Goal: Task Accomplishment & Management: Complete application form

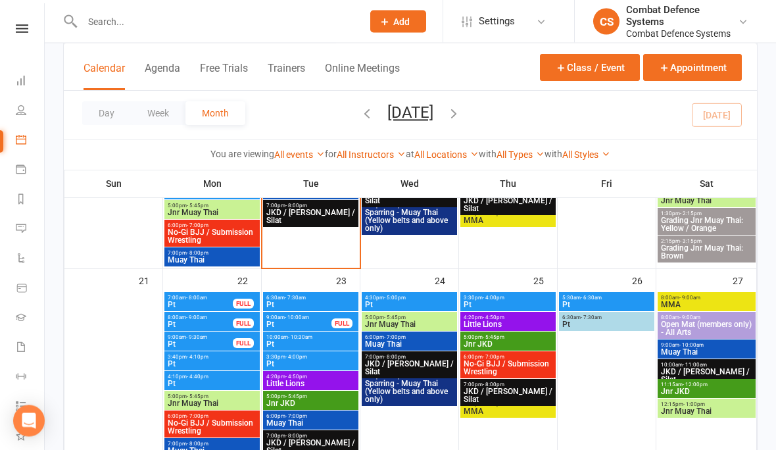
click at [225, 442] on span "7:00pm - 8:00pm" at bounding box center [212, 445] width 90 height 6
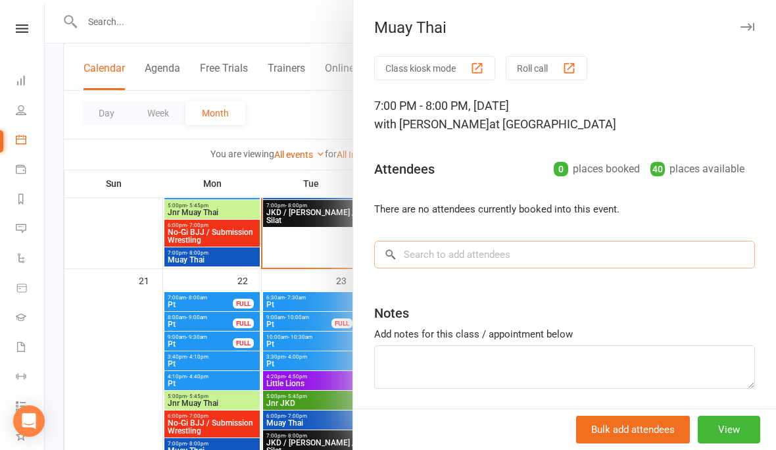
click at [502, 257] on input "search" at bounding box center [564, 255] width 381 height 28
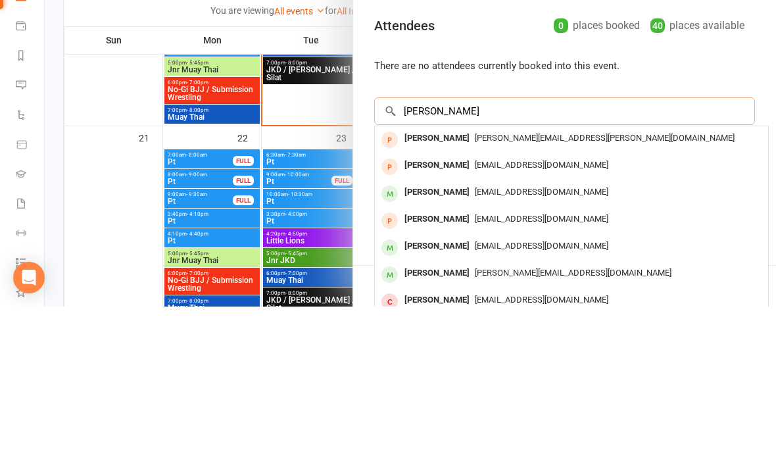
type input "[PERSON_NAME]"
click at [451, 326] on div "[PERSON_NAME]" at bounding box center [437, 335] width 76 height 19
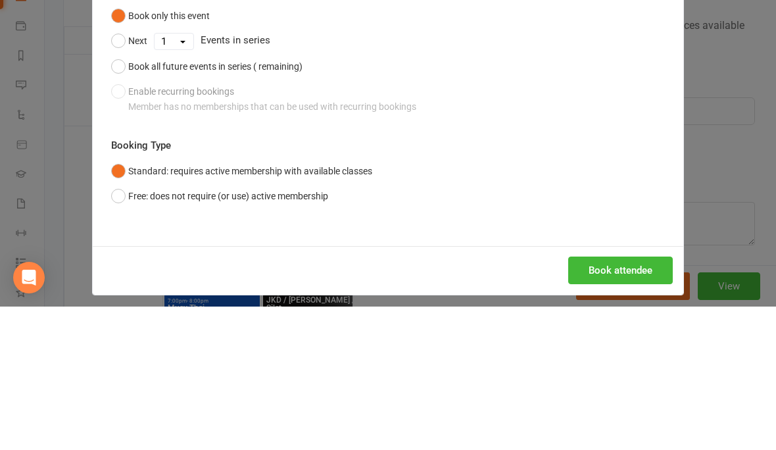
scroll to position [813, 0]
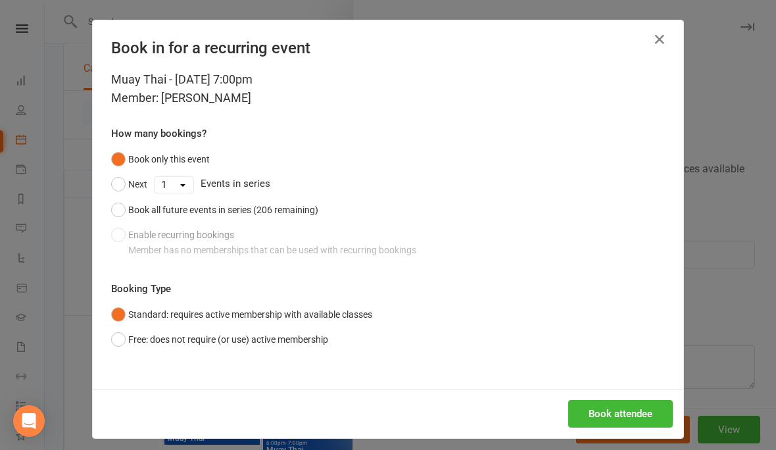
click at [633, 413] on button "Book attendee" at bounding box center [621, 414] width 105 height 28
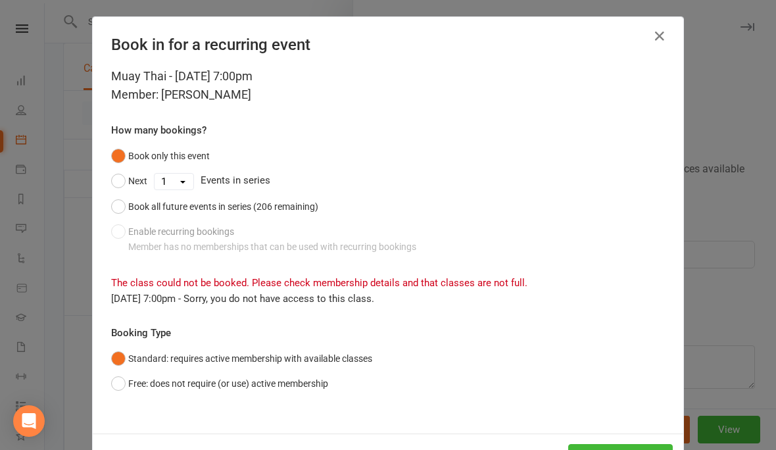
scroll to position [3, 0]
click at [152, 386] on button "Free: does not require (or use) active membership" at bounding box center [219, 384] width 217 height 25
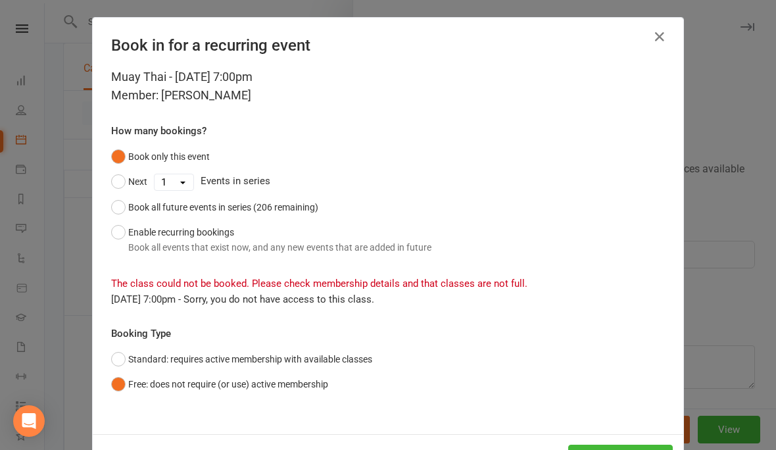
click at [626, 449] on button "Book attendee" at bounding box center [621, 459] width 105 height 28
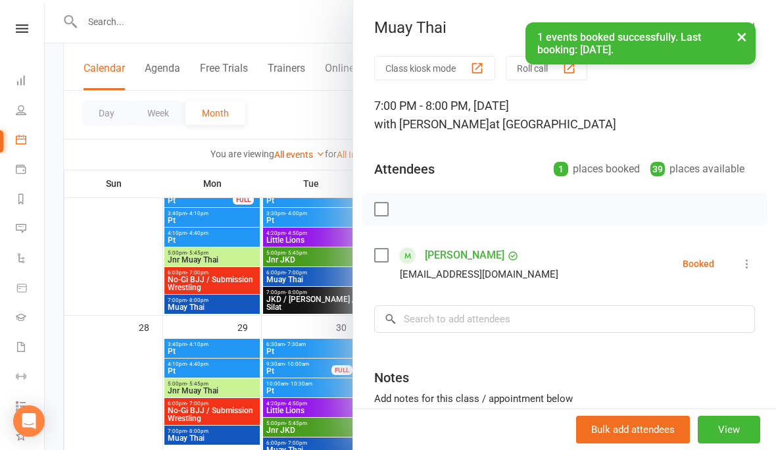
click at [130, 413] on div at bounding box center [411, 225] width 732 height 450
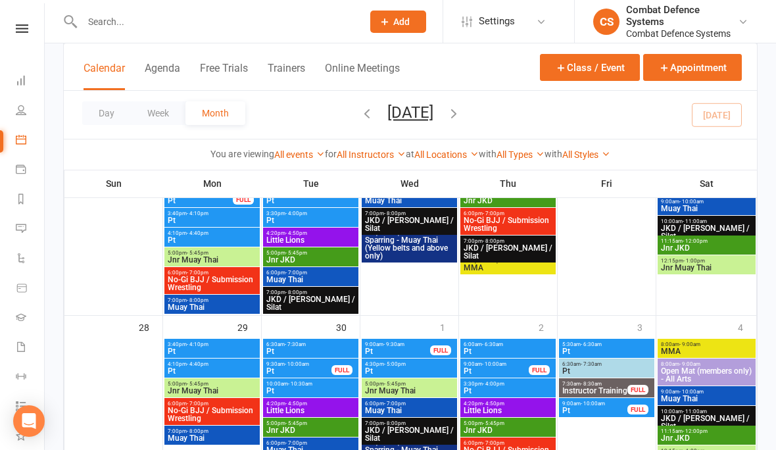
click at [210, 16] on input "text" at bounding box center [215, 22] width 275 height 18
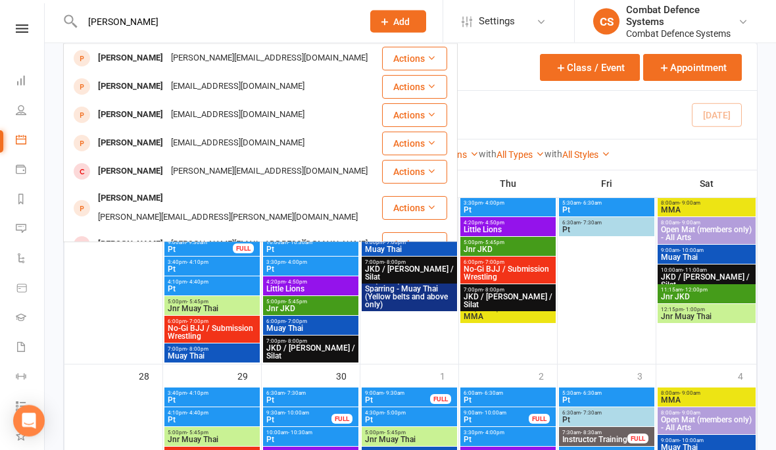
scroll to position [762, 0]
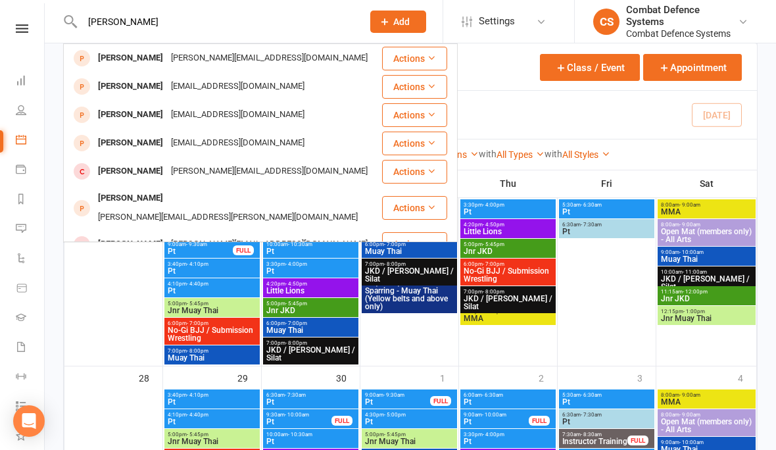
type input "[PERSON_NAME]"
click at [167, 53] on div "[PERSON_NAME][EMAIL_ADDRESS][DOMAIN_NAME]" at bounding box center [269, 58] width 205 height 19
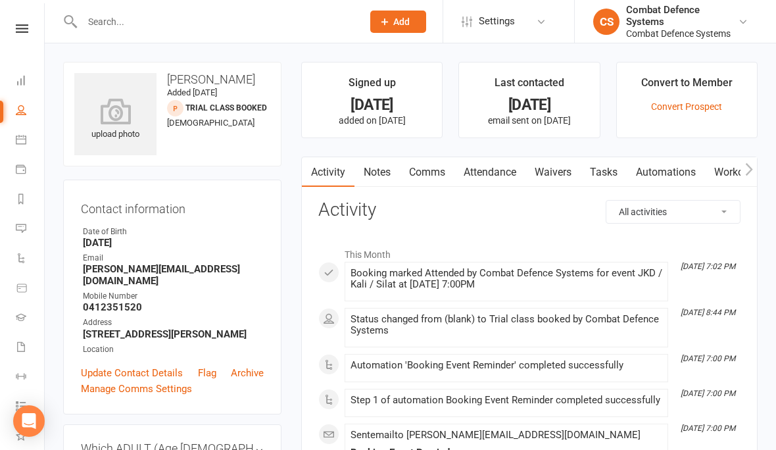
click at [562, 172] on link "Waivers" at bounding box center [553, 172] width 55 height 30
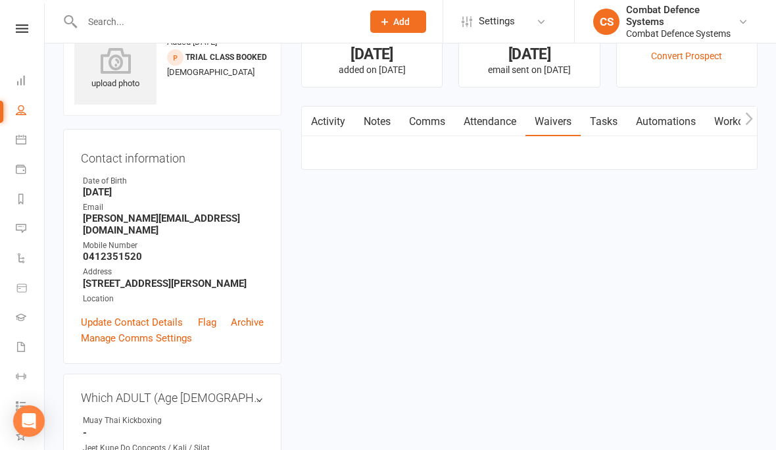
scroll to position [51, 0]
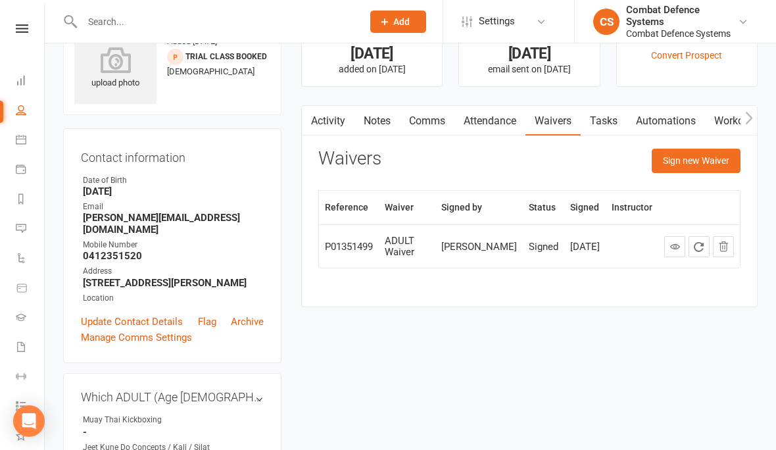
click at [713, 161] on button "Sign new Waiver" at bounding box center [696, 161] width 89 height 24
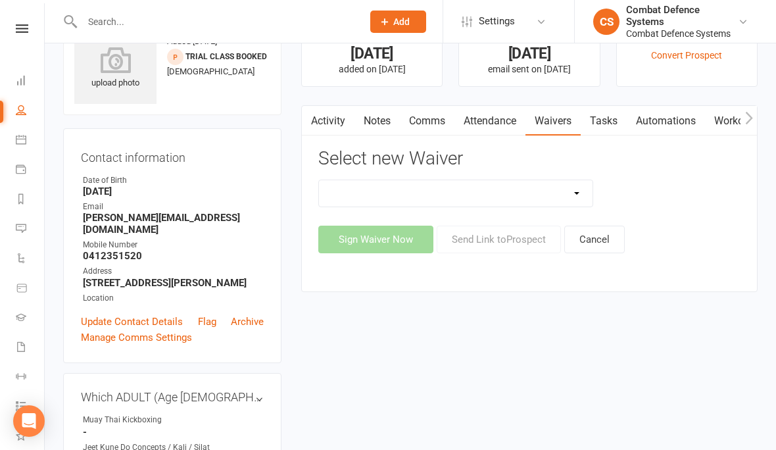
click at [569, 185] on select "10 Class Pass ALL ARTS - Application & Agreement 10 Class pass JKD /Kali /Silat…" at bounding box center [456, 193] width 274 height 26
select select "5353"
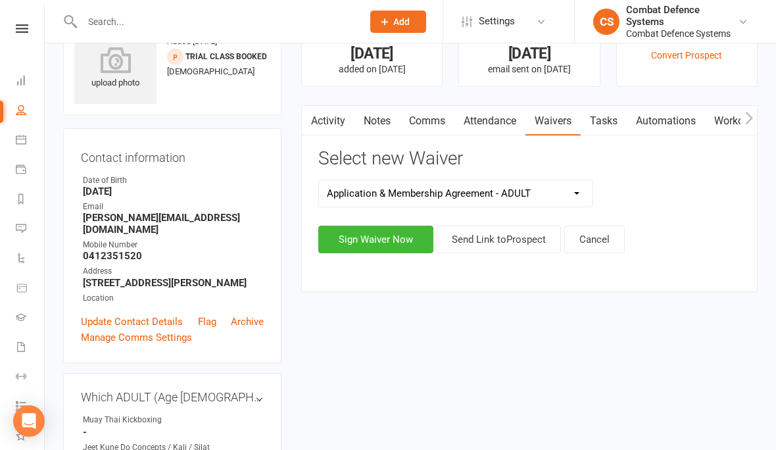
click at [393, 234] on button "Sign Waiver Now" at bounding box center [375, 240] width 115 height 28
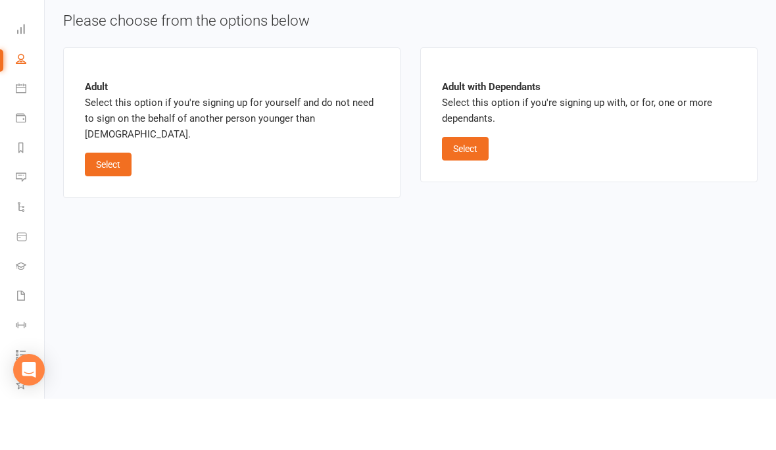
click at [111, 204] on button "Select" at bounding box center [108, 216] width 47 height 24
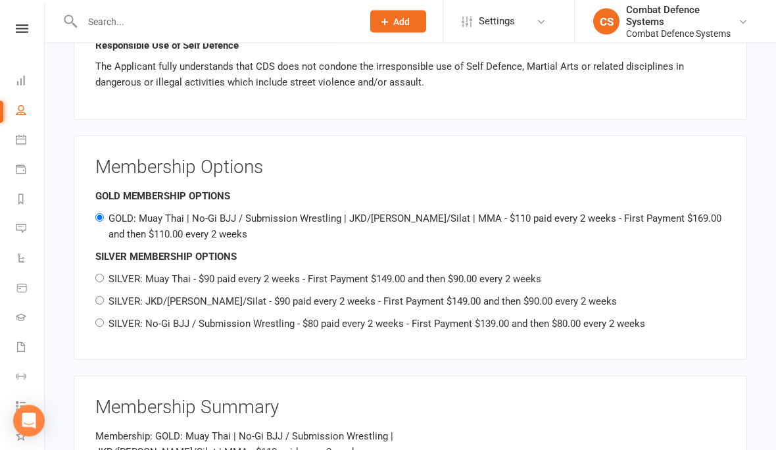
scroll to position [1077, 0]
click at [95, 288] on div "Membership Options GOLD MEMBERSHIP OPTIONS GOLD: Muay Thai | No-Gi BJJ / Submis…" at bounding box center [411, 249] width 674 height 224
click at [101, 297] on input "SILVER: JKD/[PERSON_NAME]/Silat - $90 paid every 2 weeks - First Payment $149.0…" at bounding box center [99, 301] width 9 height 9
radio input "true"
radio input "false"
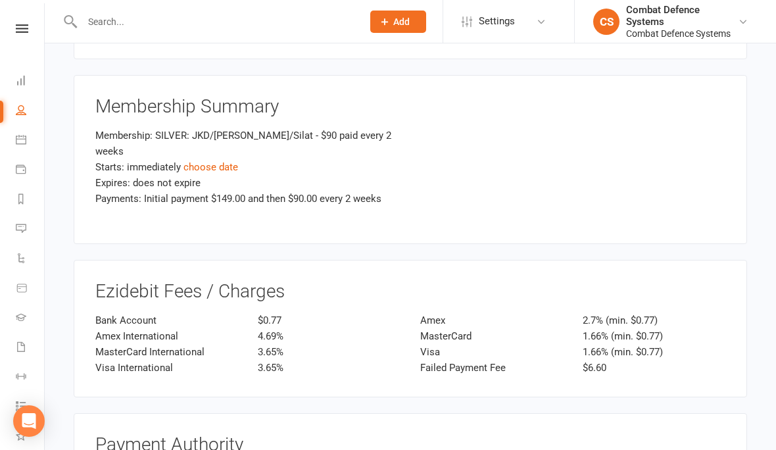
scroll to position [1379, 0]
click at [192, 136] on div "Membership: SILVER: JKD/[PERSON_NAME]/Silat - $90 paid every 2 weeks" at bounding box center [247, 144] width 305 height 32
click at [191, 162] on link "choose date" at bounding box center [211, 168] width 55 height 12
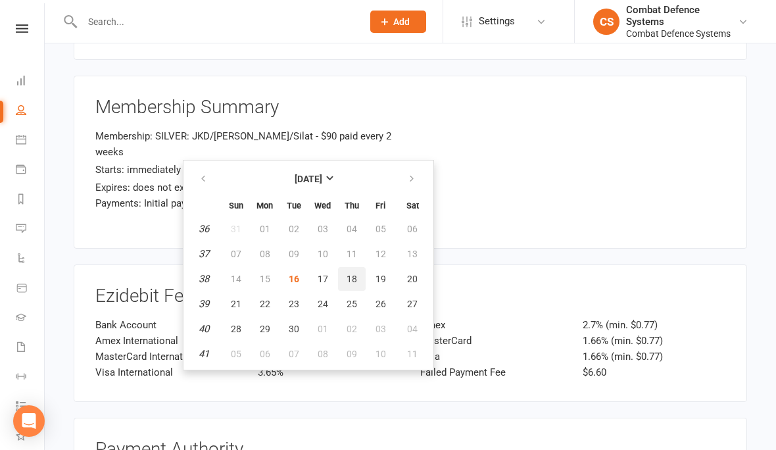
click at [352, 280] on span "18" at bounding box center [352, 279] width 11 height 11
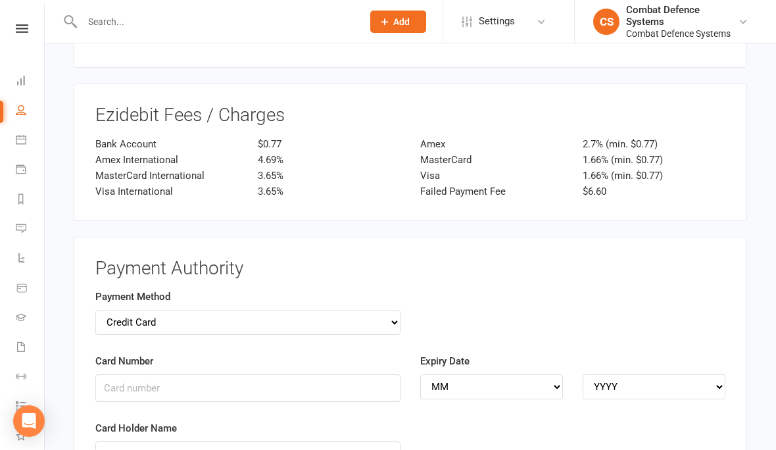
scroll to position [1558, 0]
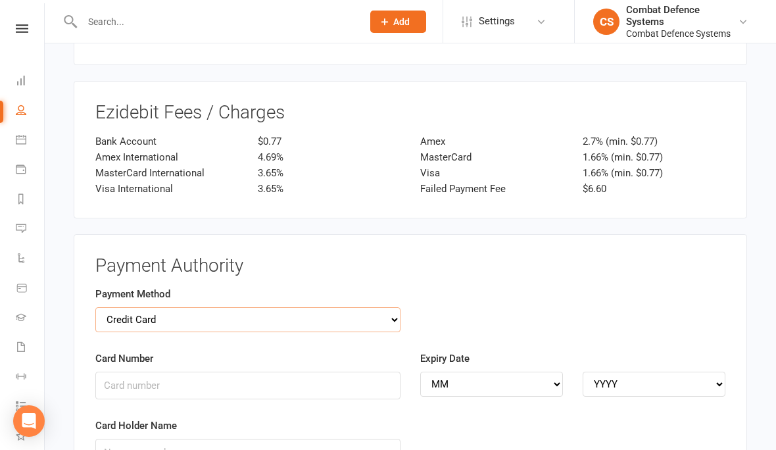
click at [101, 307] on select "Credit Card Bank Account" at bounding box center [247, 319] width 305 height 25
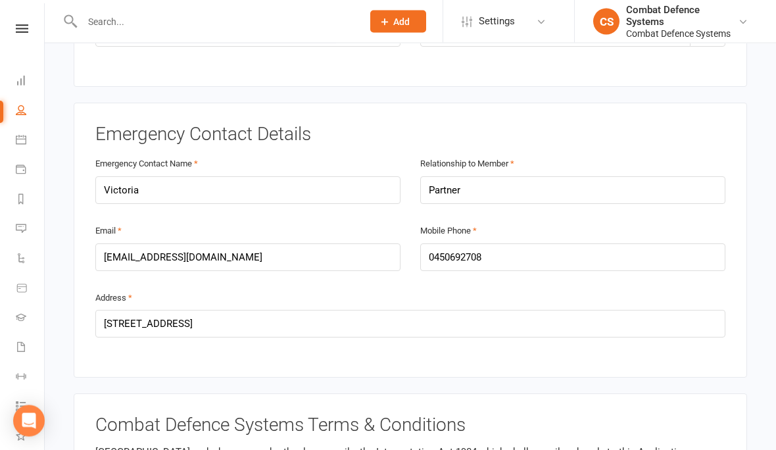
scroll to position [622, 0]
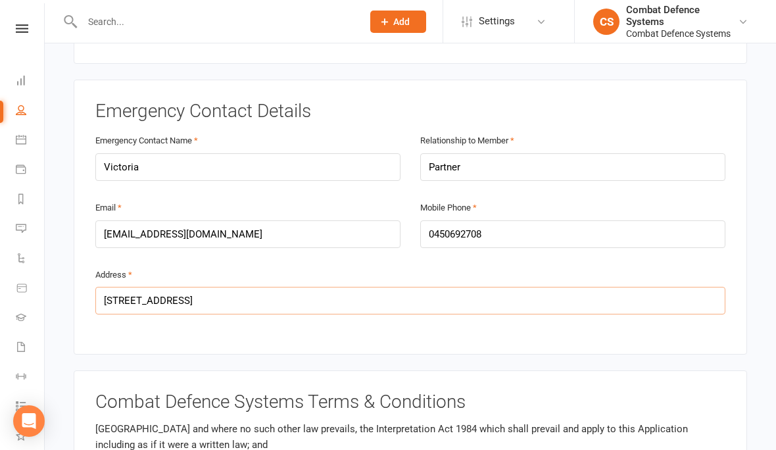
click at [247, 292] on input "[STREET_ADDRESS]" at bounding box center [410, 301] width 630 height 28
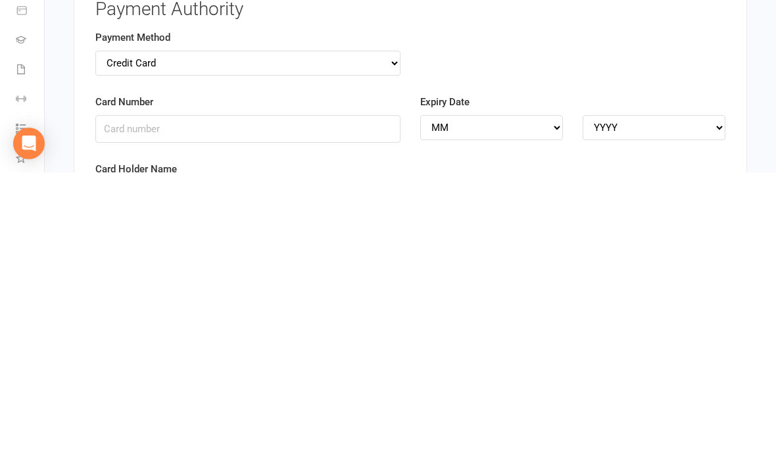
scroll to position [1539, 0]
type input "[STREET_ADDRESS]"
click at [351, 326] on select "Credit Card Bank Account" at bounding box center [247, 338] width 305 height 25
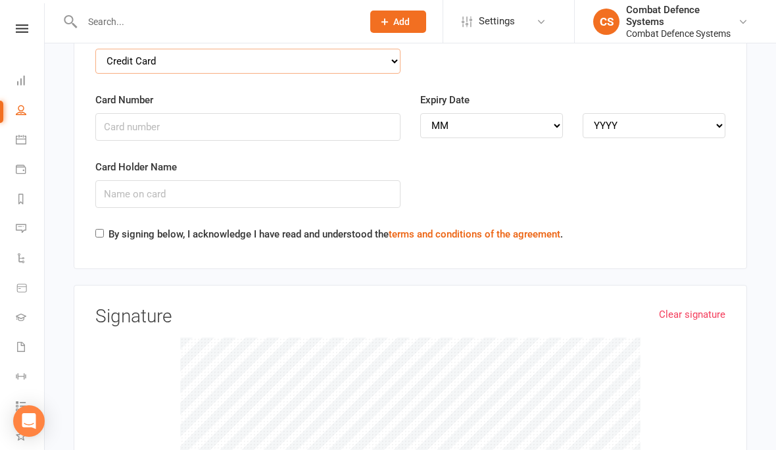
select select "bank_account"
click at [268, 116] on input "BSB" at bounding box center [247, 127] width 305 height 28
type input "306199"
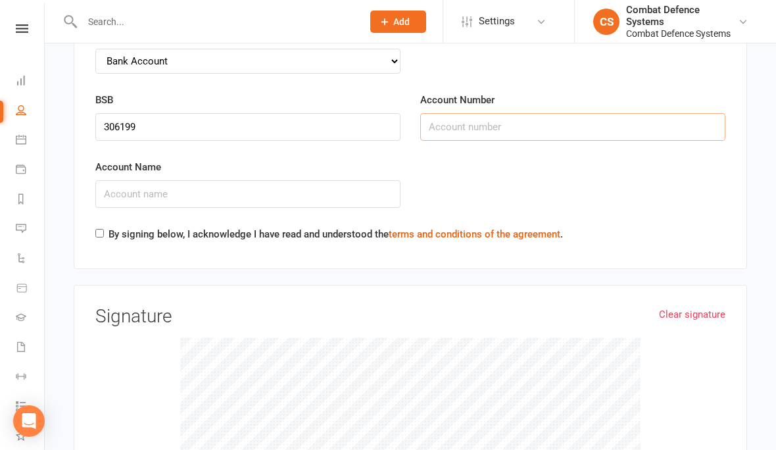
click at [544, 119] on input "Account Number" at bounding box center [572, 127] width 305 height 28
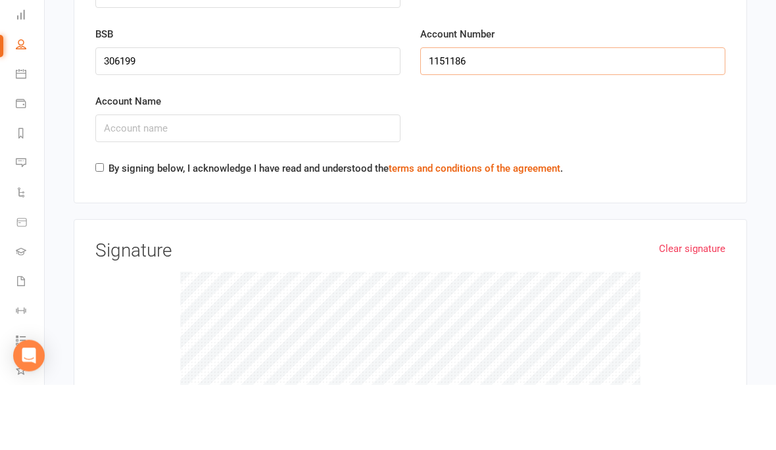
type input "1151186"
click at [336, 180] on input "Account Name" at bounding box center [247, 194] width 305 height 28
type input "E"
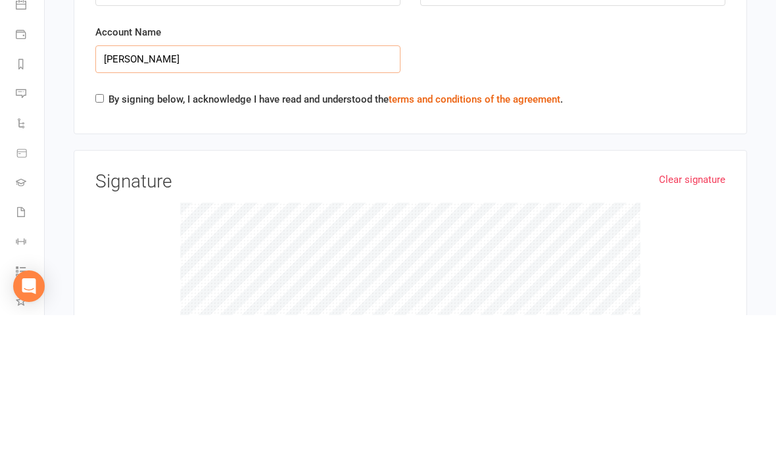
type input "[PERSON_NAME]"
click at [104, 229] on input "By signing below, I acknowledge I have read and understood the terms and condit…" at bounding box center [99, 233] width 9 height 9
checkbox input "true"
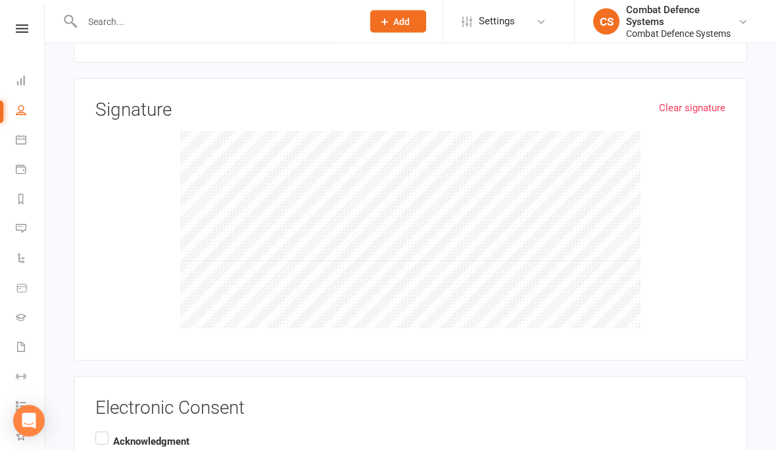
scroll to position [2023, 0]
click at [712, 100] on link "Clear signature" at bounding box center [692, 108] width 66 height 16
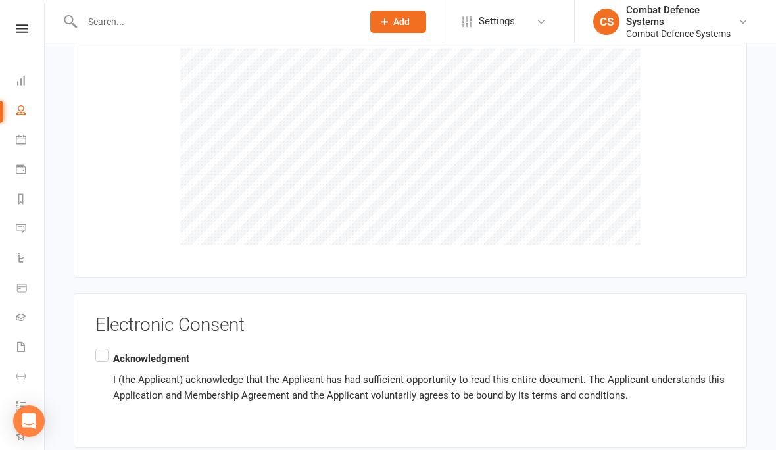
scroll to position [2131, 0]
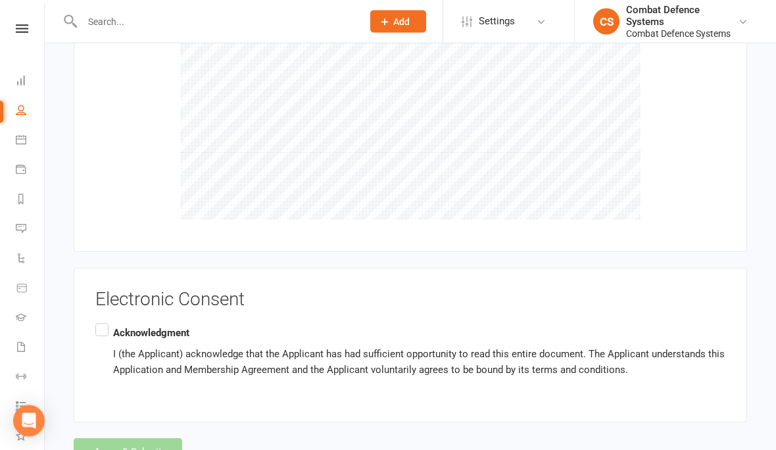
click at [95, 321] on label "Acknowledgment I (the Applicant) acknowledge that the Applicant has had suffici…" at bounding box center [410, 352] width 630 height 63
click at [95, 321] on input "Acknowledgment I (the Applicant) acknowledge that the Applicant has had suffici…" at bounding box center [99, 321] width 9 height 0
click at [132, 439] on button "Agree & Submit" at bounding box center [128, 453] width 109 height 28
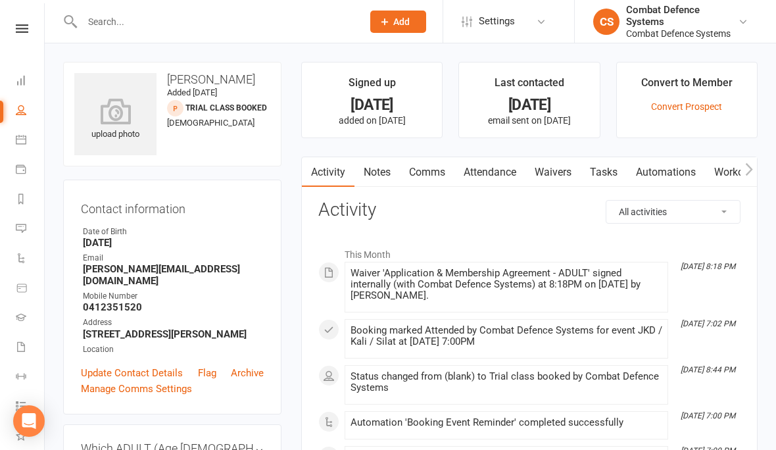
click at [21, 28] on icon at bounding box center [22, 28] width 13 height 9
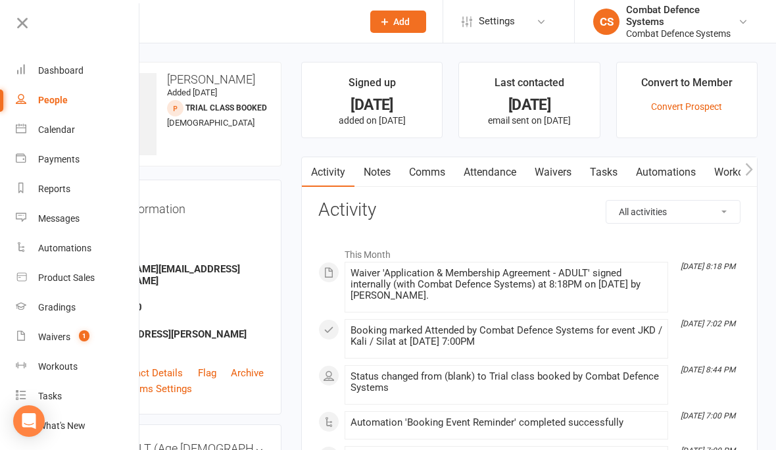
click at [63, 332] on div "Waivers" at bounding box center [54, 337] width 32 height 11
select select "25"
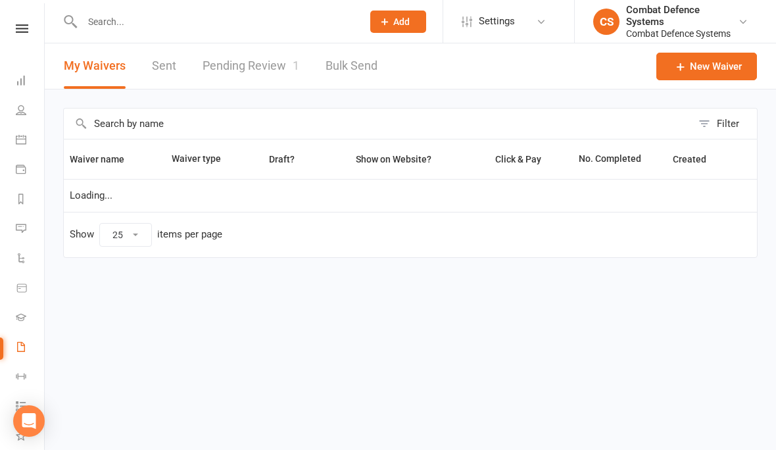
click at [272, 63] on link "Pending Review 1" at bounding box center [251, 65] width 97 height 45
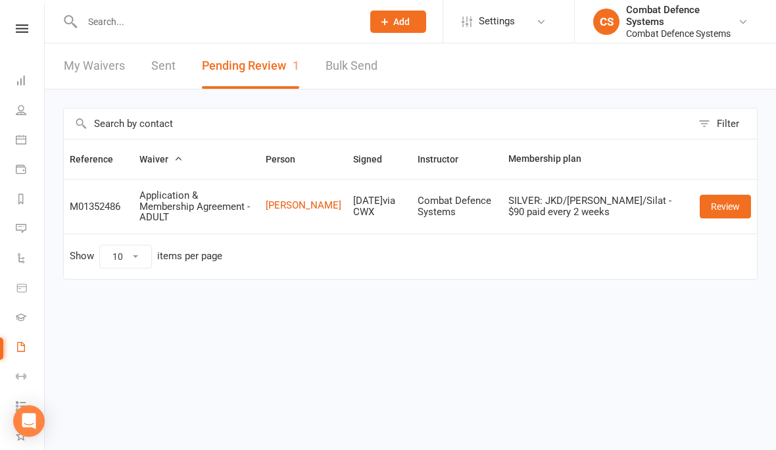
click at [724, 196] on link "Review" at bounding box center [725, 207] width 51 height 24
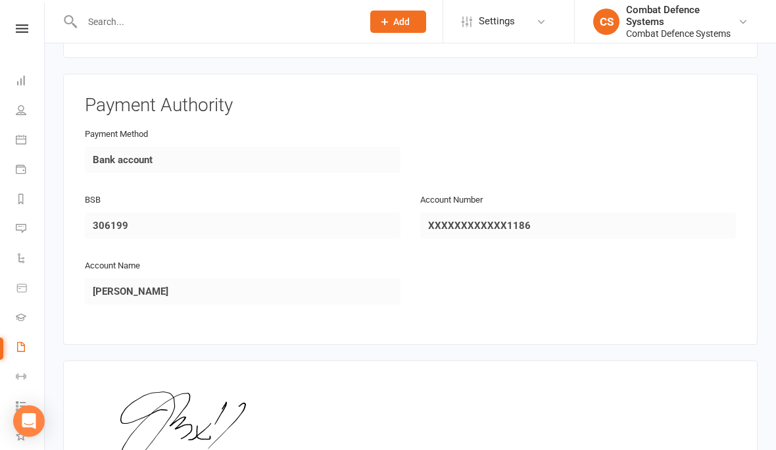
scroll to position [1221, 0]
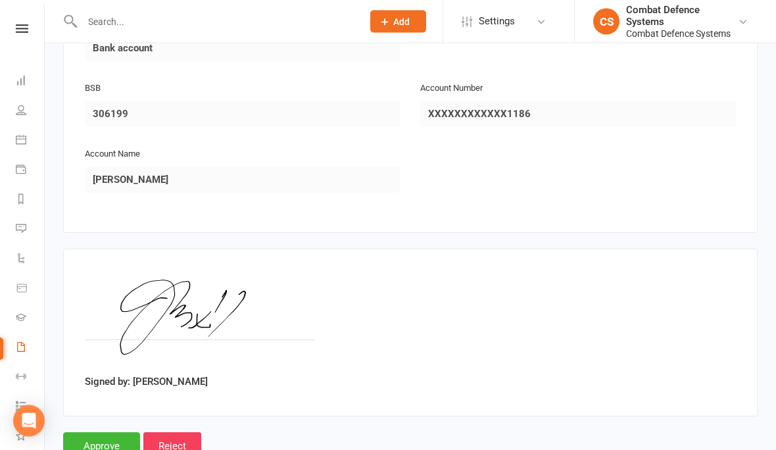
click at [118, 433] on input "Approve" at bounding box center [101, 447] width 77 height 28
